Goal: Check status: Check status

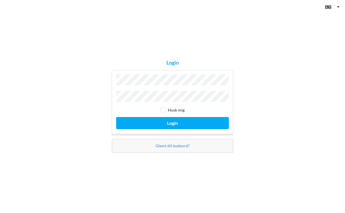
click at [116, 117] on button "Login" at bounding box center [172, 123] width 113 height 12
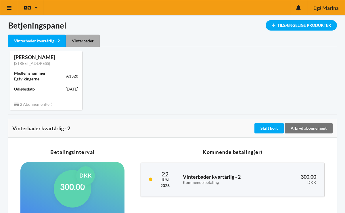
click at [93, 43] on div "Vinterbader" at bounding box center [83, 41] width 34 height 12
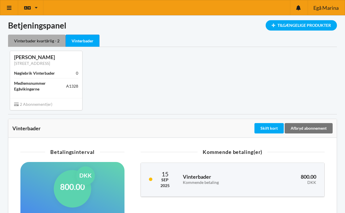
click at [49, 40] on div "Vinterbader kvartårlig - 2" at bounding box center [37, 41] width 58 height 12
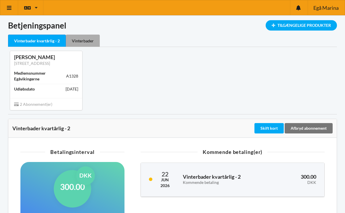
click at [79, 37] on div "Vinterbader" at bounding box center [83, 41] width 34 height 12
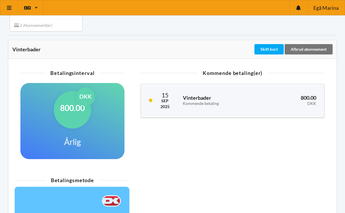
scroll to position [87, 0]
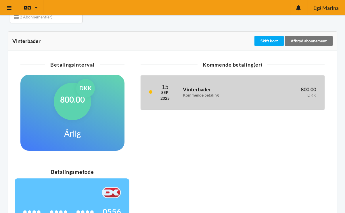
click at [187, 103] on div "[DATE] Vinterbader Kommende betaling 800.00 DKK" at bounding box center [233, 92] width 184 height 34
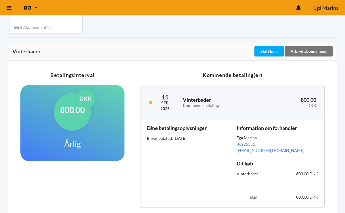
scroll to position [0, 0]
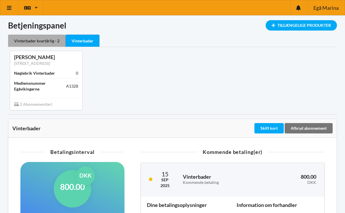
click at [44, 39] on div "Vinterbader kvartårlig - 2" at bounding box center [37, 41] width 58 height 12
